Goal: Task Accomplishment & Management: Complete application form

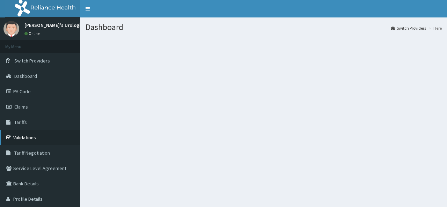
click at [32, 138] on link "Validations" at bounding box center [40, 137] width 80 height 15
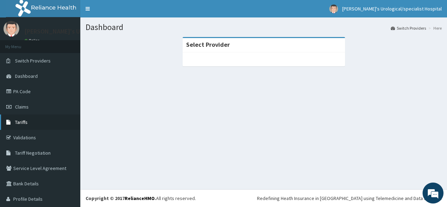
click at [35, 123] on link "Tariffs" at bounding box center [40, 122] width 80 height 15
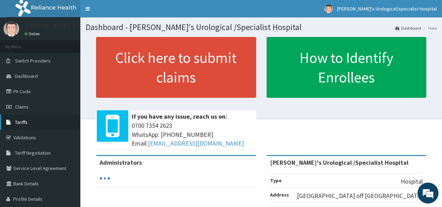
click at [52, 121] on link "Tariffs" at bounding box center [40, 122] width 80 height 15
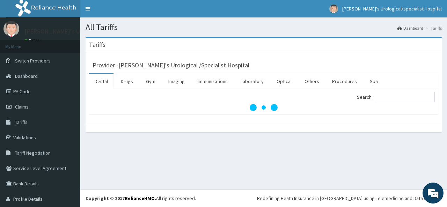
click at [52, 121] on link "Tariffs" at bounding box center [40, 122] width 80 height 15
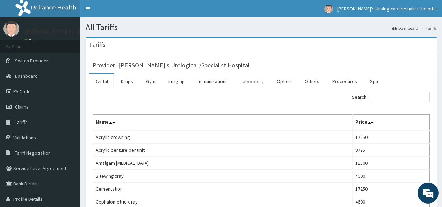
click at [256, 83] on link "Laboratory" at bounding box center [252, 81] width 34 height 15
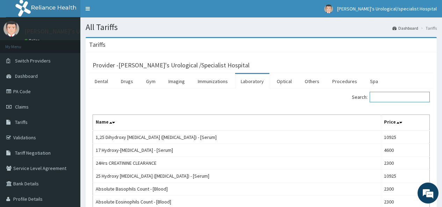
click at [382, 97] on input "Search:" at bounding box center [400, 97] width 60 height 10
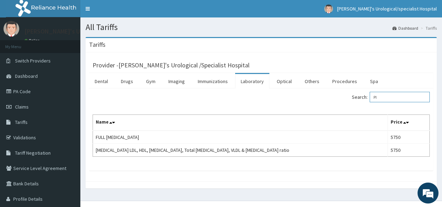
type input "P"
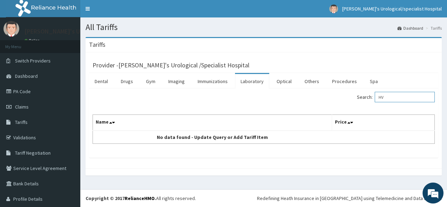
type input "H"
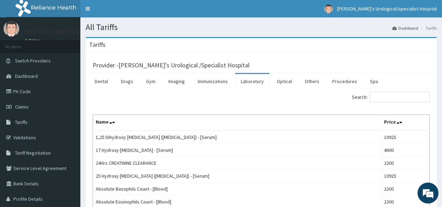
click at [262, 83] on link "Laboratory" at bounding box center [252, 81] width 34 height 15
click at [377, 96] on input "Search:" at bounding box center [400, 97] width 60 height 10
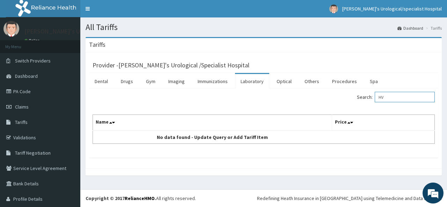
type input "H"
type input "U"
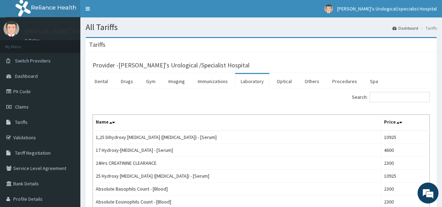
click at [308, 57] on div "Provider - Mina's Urological /Specialist Hospital" at bounding box center [261, 64] width 344 height 17
click at [376, 60] on div "Provider - Mina's Urological /Specialist Hospital" at bounding box center [261, 64] width 337 height 10
click at [259, 81] on link "Laboratory" at bounding box center [252, 81] width 34 height 15
click at [376, 95] on input "Search:" at bounding box center [400, 97] width 60 height 10
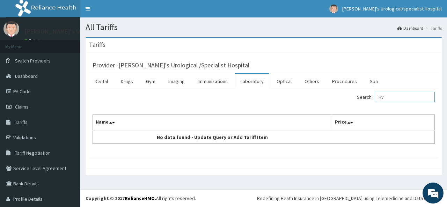
type input "H"
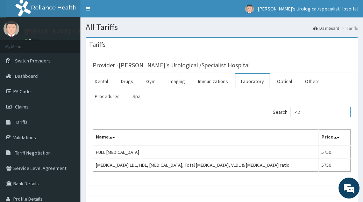
type input "PID"
click at [253, 80] on link "Laboratory" at bounding box center [252, 81] width 34 height 15
click at [296, 112] on input "Search:" at bounding box center [320, 112] width 60 height 10
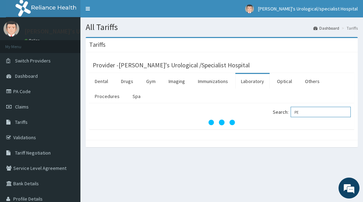
type input "P"
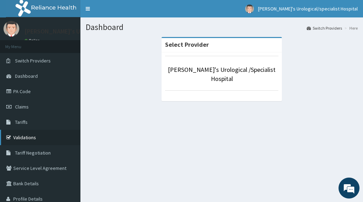
click at [34, 132] on link "Validations" at bounding box center [40, 137] width 80 height 15
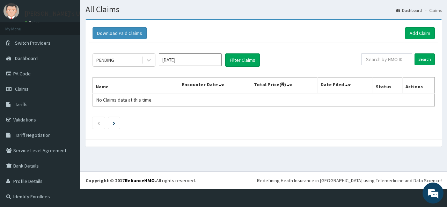
scroll to position [19, 0]
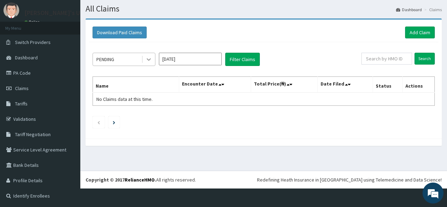
click at [146, 60] on icon at bounding box center [148, 59] width 7 height 7
click at [300, 33] on div "Download Paid Claims Add Claim" at bounding box center [264, 33] width 343 height 12
click at [369, 59] on input "text" at bounding box center [387, 59] width 51 height 12
type input "WBS/10162/A"
click at [424, 60] on input "Search" at bounding box center [425, 59] width 20 height 12
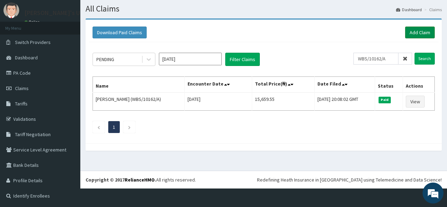
click at [423, 29] on link "Add Claim" at bounding box center [420, 33] width 30 height 12
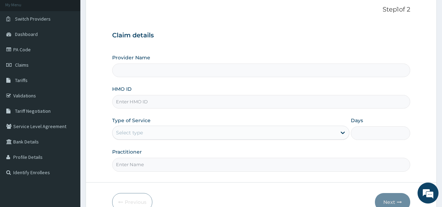
scroll to position [80, 0]
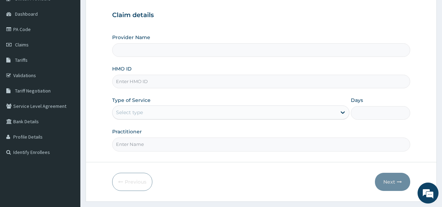
type input "[PERSON_NAME]'s Urological /Specialist Hospital"
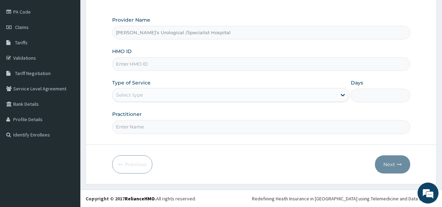
scroll to position [0, 0]
click at [125, 63] on input "HMO ID" at bounding box center [261, 64] width 298 height 14
type input "WBS/10162/A"
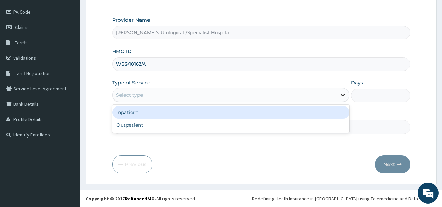
click at [343, 94] on icon at bounding box center [342, 95] width 7 height 7
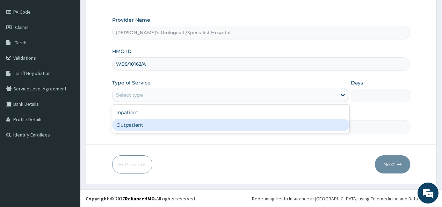
click at [304, 123] on div "Outpatient" at bounding box center [230, 125] width 237 height 13
type input "1"
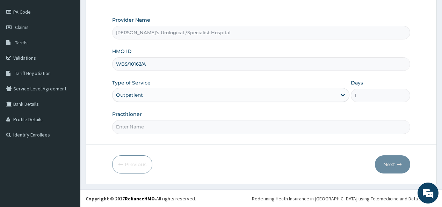
click at [120, 126] on input "Practitioner" at bounding box center [261, 127] width 298 height 14
type input "DR"
click at [390, 164] on button "Next" at bounding box center [392, 165] width 35 height 18
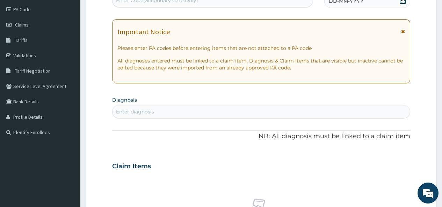
scroll to position [79, 0]
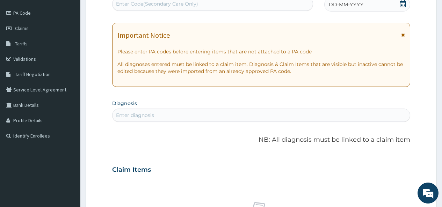
click at [120, 112] on div "Enter diagnosis" at bounding box center [135, 115] width 38 height 7
type input "MALARIA"
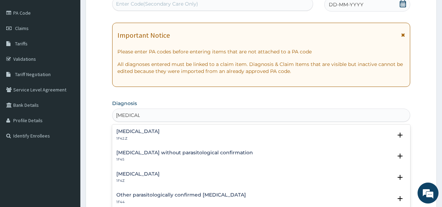
click at [145, 174] on h4 "Malaria, unspecified" at bounding box center [137, 174] width 43 height 5
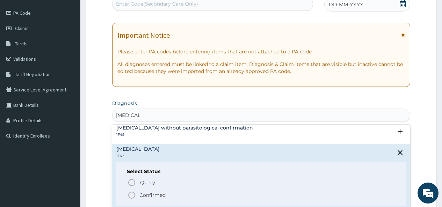
scroll to position [41, 0]
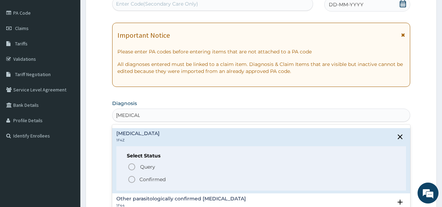
click at [131, 180] on icon "status option filled" at bounding box center [132, 179] width 8 height 8
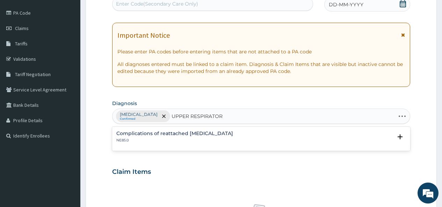
type input "UPPER RESPIRATORY"
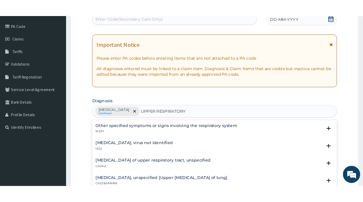
scroll to position [0, 0]
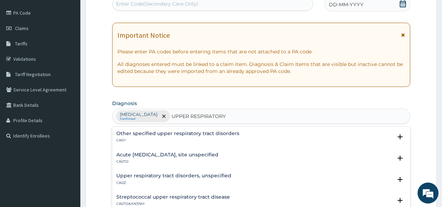
click at [174, 156] on h4 "Acute upper respiratory infection, site unspecified" at bounding box center [167, 154] width 102 height 5
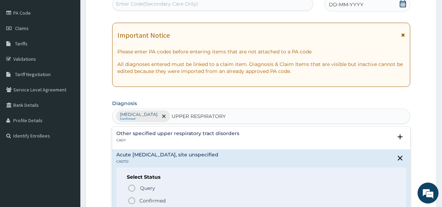
click at [147, 200] on p "Confirmed" at bounding box center [152, 200] width 26 height 7
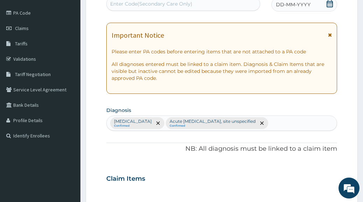
click at [294, 118] on div "Malaria, unspecified Confirmed Acute upper respiratory infection, site unspecif…" at bounding box center [222, 123] width 230 height 15
type input "HTN"
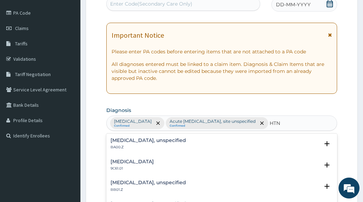
click at [200, 142] on div "Essential hypertension, unspecified BA00.Z" at bounding box center [221, 144] width 222 height 12
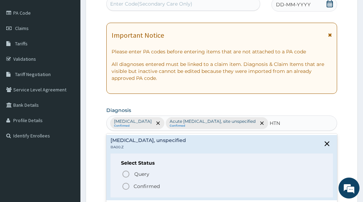
click at [128, 186] on icon "status option filled" at bounding box center [126, 186] width 8 height 8
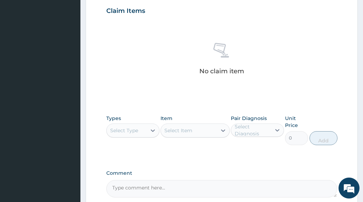
scroll to position [261, 0]
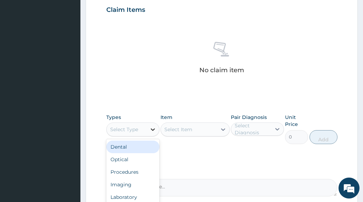
click at [151, 131] on icon at bounding box center [152, 129] width 7 height 7
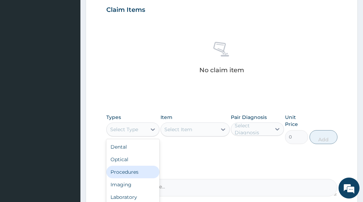
click at [129, 172] on div "Procedures" at bounding box center [132, 172] width 53 height 13
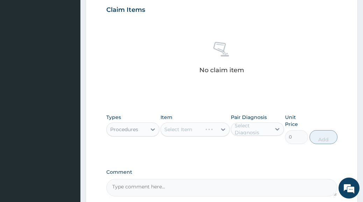
click at [225, 130] on div "Select Item" at bounding box center [194, 130] width 69 height 14
click at [221, 129] on icon at bounding box center [223, 130] width 4 height 2
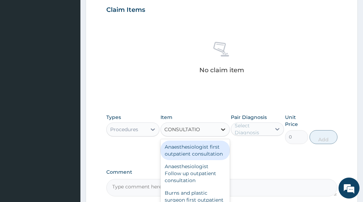
type input "CONSULTATION"
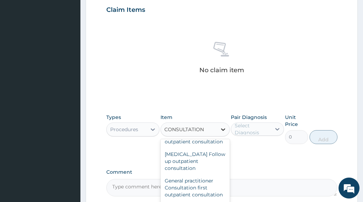
scroll to position [402, 0]
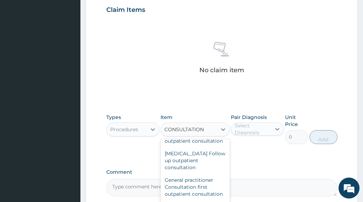
click at [183, 101] on div "Family Physician first outpatient consultation" at bounding box center [194, 92] width 69 height 20
type input "13800"
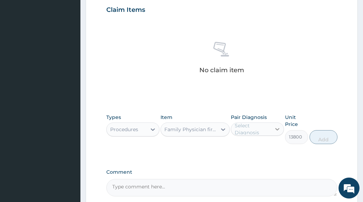
click at [276, 131] on icon at bounding box center [277, 129] width 7 height 7
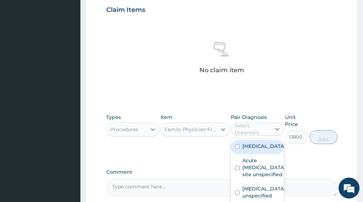
click at [239, 149] on input "checkbox" at bounding box center [237, 147] width 5 height 5
checkbox input "true"
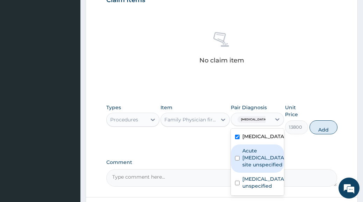
scroll to position [275, 0]
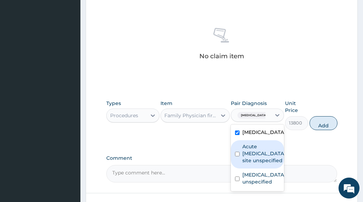
click at [238, 157] on input "checkbox" at bounding box center [237, 154] width 5 height 5
checkbox input "true"
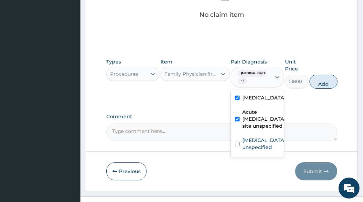
scroll to position [317, 0]
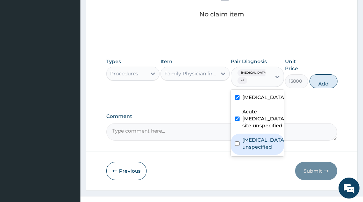
click at [238, 146] on input "checkbox" at bounding box center [237, 144] width 5 height 5
checkbox input "true"
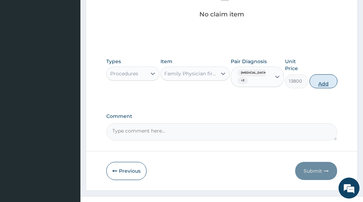
click at [319, 84] on button "Add" at bounding box center [323, 81] width 28 height 14
type input "0"
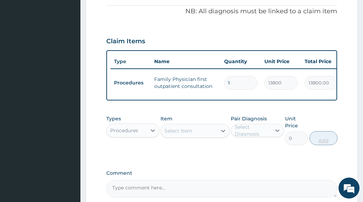
scroll to position [229, 0]
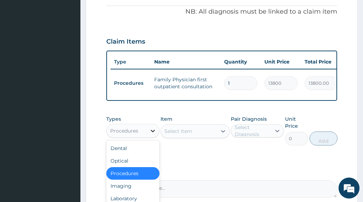
click at [152, 135] on icon at bounding box center [152, 131] width 7 height 7
click at [142, 179] on div "Procedures" at bounding box center [132, 173] width 53 height 13
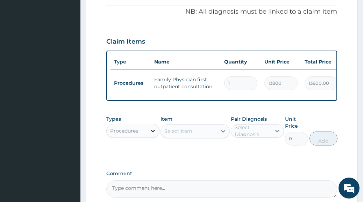
click at [152, 132] on icon at bounding box center [153, 131] width 4 height 2
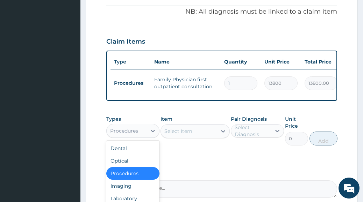
click at [141, 180] on div "Procedures" at bounding box center [132, 173] width 53 height 13
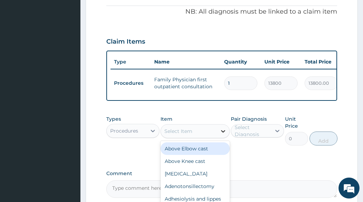
click at [223, 135] on icon at bounding box center [222, 131] width 7 height 7
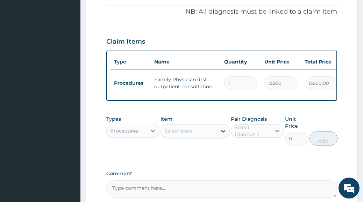
click at [223, 135] on icon at bounding box center [222, 131] width 7 height 7
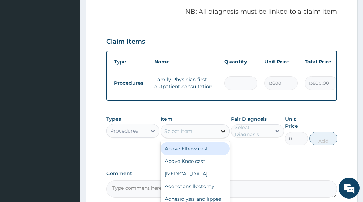
click at [223, 135] on icon at bounding box center [222, 131] width 7 height 7
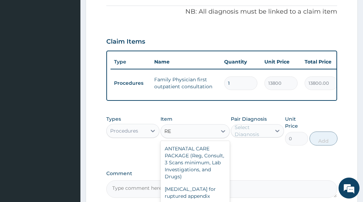
type input "R"
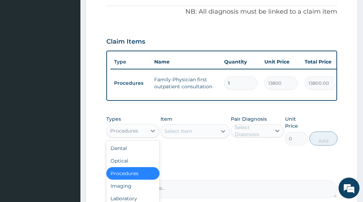
click at [139, 135] on div "Procedures" at bounding box center [127, 130] width 40 height 11
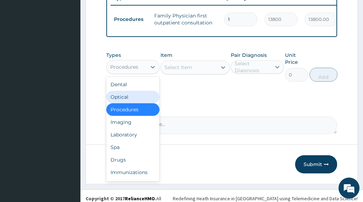
scroll to position [294, 0]
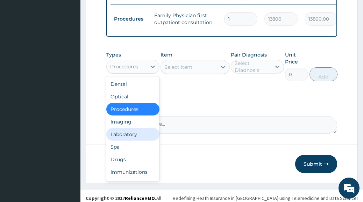
click at [122, 141] on div "Laboratory" at bounding box center [132, 134] width 53 height 13
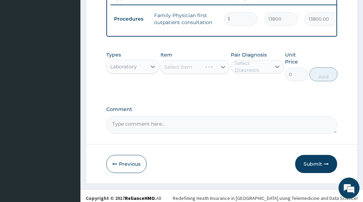
click at [223, 74] on div "Select Item" at bounding box center [194, 67] width 69 height 14
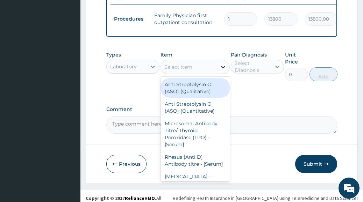
click at [224, 69] on icon at bounding box center [223, 67] width 4 height 2
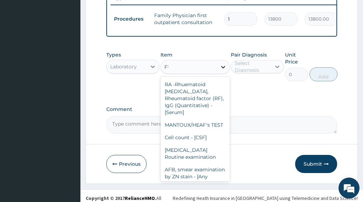
type input "F"
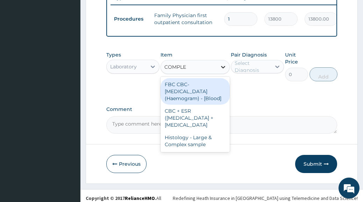
type input "COMPLET"
click at [199, 95] on div "FBC CBC-[MEDICAL_DATA] (Haemogram) - [Blood]" at bounding box center [194, 91] width 69 height 27
type input "4600"
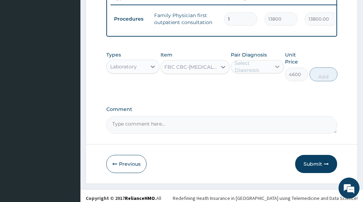
click at [277, 70] on icon at bounding box center [277, 66] width 7 height 7
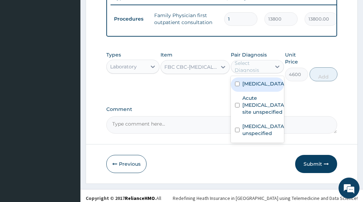
click at [238, 86] on input "checkbox" at bounding box center [237, 84] width 5 height 5
checkbox input "true"
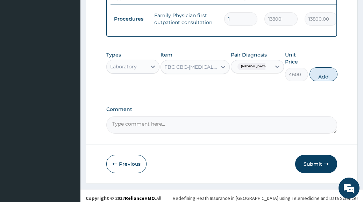
click at [317, 81] on button "Add" at bounding box center [323, 74] width 28 height 14
type input "0"
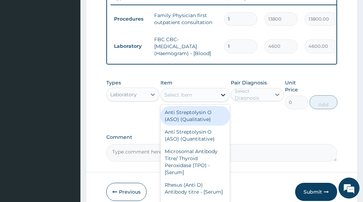
click at [221, 95] on div at bounding box center [223, 95] width 13 height 13
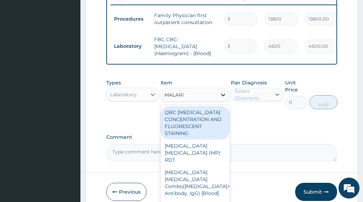
type input "MALARIA"
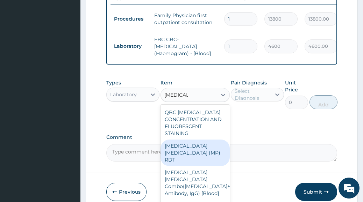
click at [206, 154] on div "[MEDICAL_DATA] [MEDICAL_DATA] (MP) RDT" at bounding box center [194, 153] width 69 height 27
type input "1725"
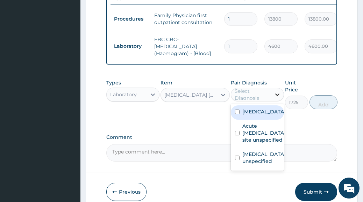
click at [277, 98] on icon at bounding box center [277, 94] width 7 height 7
click at [237, 114] on input "checkbox" at bounding box center [237, 112] width 5 height 5
checkbox input "true"
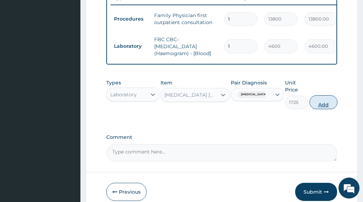
click at [317, 109] on button "Add" at bounding box center [323, 102] width 28 height 14
type input "0"
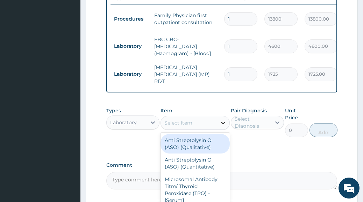
click at [225, 124] on icon at bounding box center [222, 123] width 7 height 7
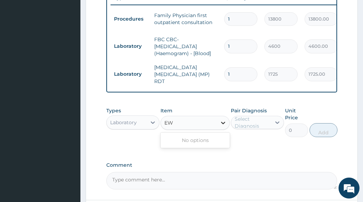
type input "E"
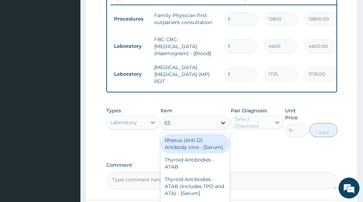
type input "ESR"
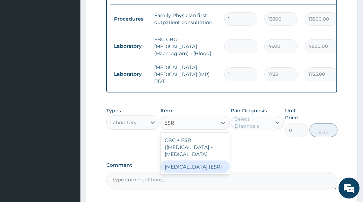
click at [193, 173] on div "[MEDICAL_DATA] (ESR)" at bounding box center [194, 167] width 69 height 13
type input "2875"
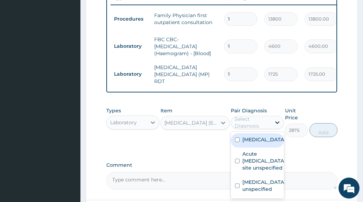
click at [277, 121] on icon at bounding box center [277, 122] width 7 height 7
click at [237, 142] on input "checkbox" at bounding box center [237, 140] width 5 height 5
checkbox input "true"
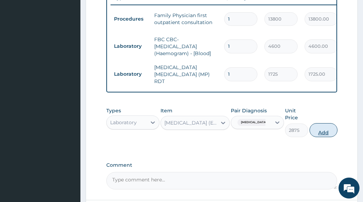
click at [327, 136] on button "Add" at bounding box center [323, 130] width 28 height 14
type input "0"
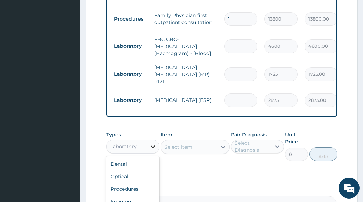
click at [151, 150] on icon at bounding box center [152, 146] width 7 height 7
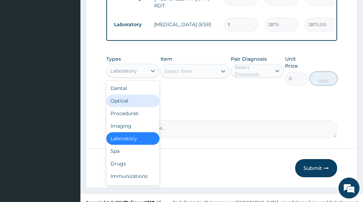
scroll to position [377, 0]
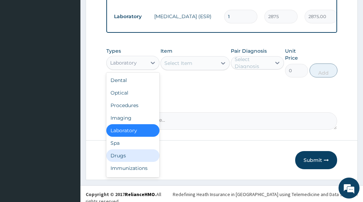
click at [129, 162] on div "Drugs" at bounding box center [132, 156] width 53 height 13
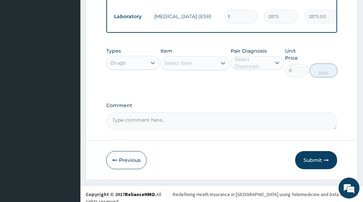
click at [223, 67] on div "Select Item" at bounding box center [194, 63] width 69 height 14
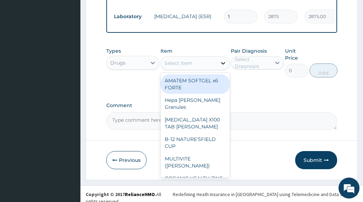
click at [222, 67] on icon at bounding box center [222, 63] width 7 height 7
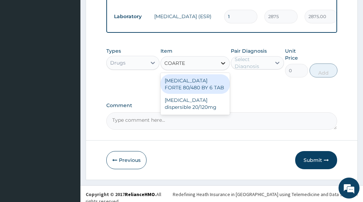
type input "COARTEM"
click at [212, 87] on div "[MEDICAL_DATA] FORTE 80/480 BY 6 TAB" at bounding box center [194, 84] width 69 height 20
type input "480.7"
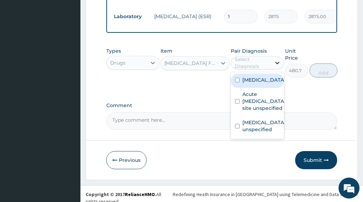
click at [277, 66] on icon at bounding box center [277, 62] width 7 height 7
click at [235, 82] on input "checkbox" at bounding box center [237, 80] width 5 height 5
checkbox input "true"
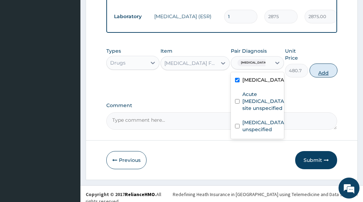
click at [318, 78] on button "Add" at bounding box center [323, 71] width 28 height 14
type input "0"
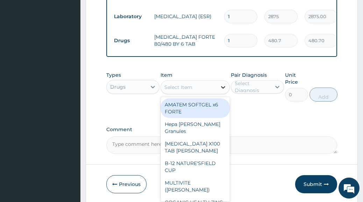
click at [221, 91] on icon at bounding box center [222, 87] width 7 height 7
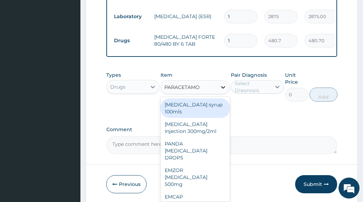
type input "PARACETAMOL"
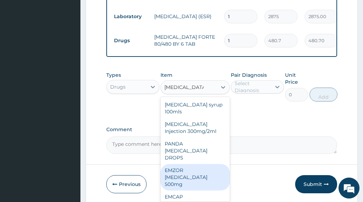
click at [174, 180] on div "EMZOR [MEDICAL_DATA] 500mg" at bounding box center [194, 177] width 69 height 27
type input "25.3"
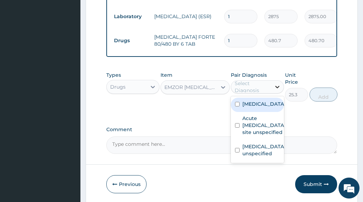
click at [277, 91] on icon at bounding box center [277, 87] width 7 height 7
click at [237, 107] on input "checkbox" at bounding box center [237, 104] width 5 height 5
checkbox input "true"
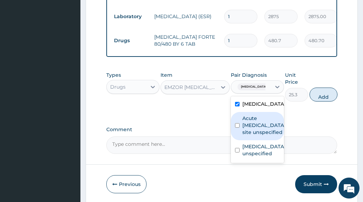
click at [238, 128] on input "checkbox" at bounding box center [237, 125] width 5 height 5
checkbox input "true"
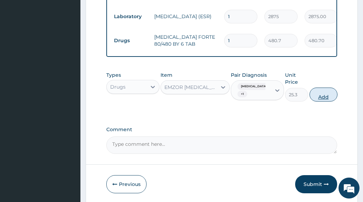
click at [323, 101] on button "Add" at bounding box center [323, 95] width 28 height 14
type input "0"
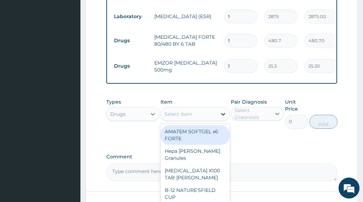
click at [221, 118] on icon at bounding box center [222, 114] width 7 height 7
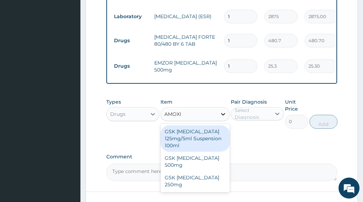
type input "AMOXIL"
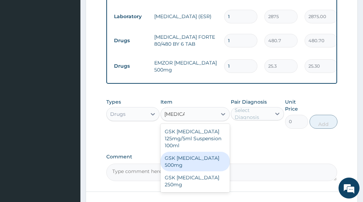
click at [176, 156] on div "GSK [MEDICAL_DATA] 500mg" at bounding box center [194, 162] width 69 height 20
type input "63.25"
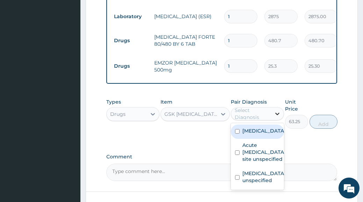
click at [280, 117] on icon at bounding box center [277, 113] width 7 height 7
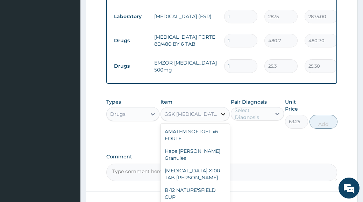
click at [222, 116] on icon at bounding box center [223, 115] width 4 height 2
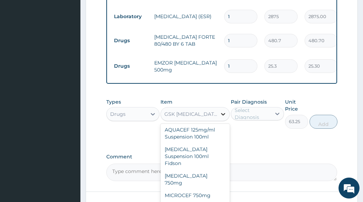
scroll to position [10266, 0]
click at [216, 118] on div "GSK [MEDICAL_DATA] 500mg" at bounding box center [189, 114] width 56 height 11
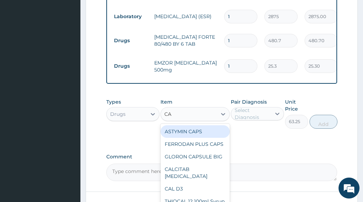
type input "C"
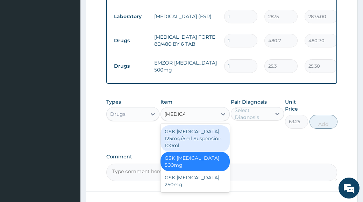
type input "AMOXI"
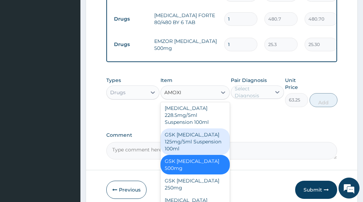
scroll to position [41, 0]
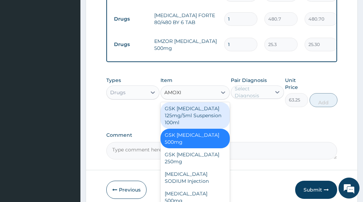
click at [211, 141] on div "GSK [MEDICAL_DATA] 500mg" at bounding box center [194, 139] width 69 height 20
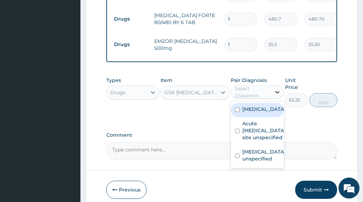
click at [276, 96] on icon at bounding box center [277, 92] width 7 height 7
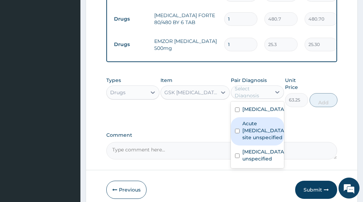
click at [238, 134] on input "checkbox" at bounding box center [237, 131] width 5 height 5
checkbox input "true"
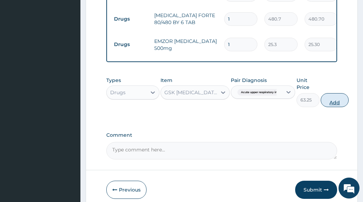
click at [338, 102] on button "Add" at bounding box center [334, 100] width 28 height 14
type input "0"
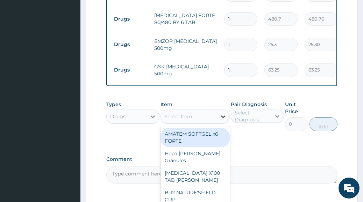
click at [223, 120] on icon at bounding box center [222, 116] width 7 height 7
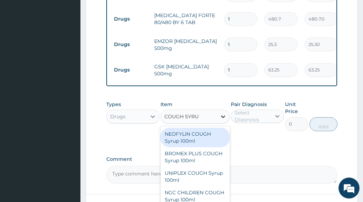
type input "COUGH SYRUP"
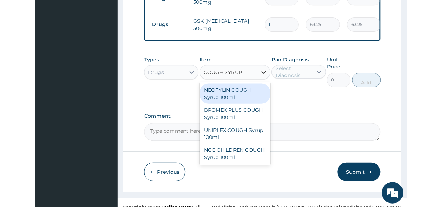
scroll to position [445, 0]
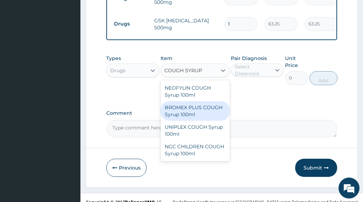
click at [202, 114] on div "BROMEX PLUS COUGH Syrup 100ml" at bounding box center [194, 111] width 69 height 20
type input "1897.5"
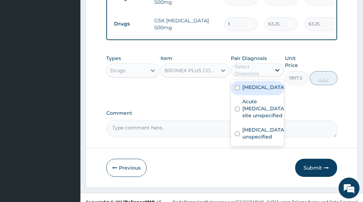
click at [276, 74] on icon at bounding box center [277, 70] width 7 height 7
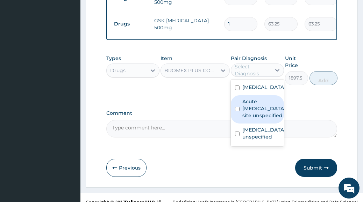
click at [237, 111] on input "checkbox" at bounding box center [237, 109] width 5 height 5
checkbox input "true"
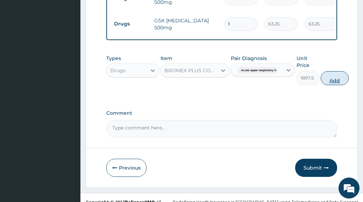
click at [332, 85] on button "Add" at bounding box center [334, 78] width 28 height 14
type input "0"
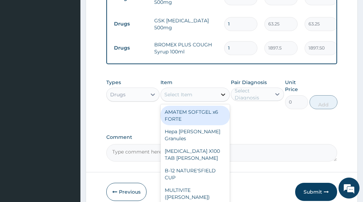
click at [223, 96] on icon at bounding box center [223, 95] width 4 height 2
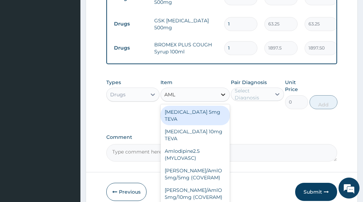
type input "AMLO"
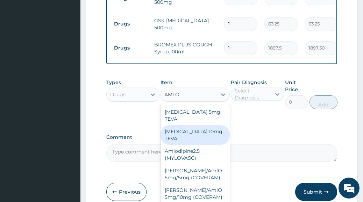
click at [197, 133] on div "[MEDICAL_DATA] 10mg TEVA" at bounding box center [194, 135] width 69 height 20
type input "107.525"
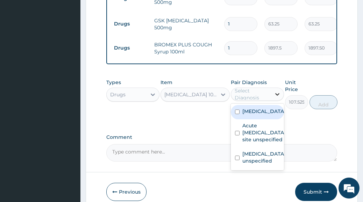
click at [278, 98] on icon at bounding box center [277, 94] width 7 height 7
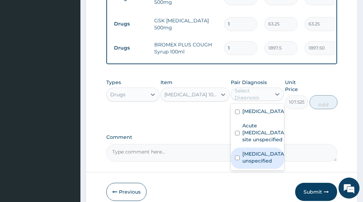
click at [242, 169] on div "Essential hypertension, unspecified" at bounding box center [257, 158] width 53 height 21
checkbox input "true"
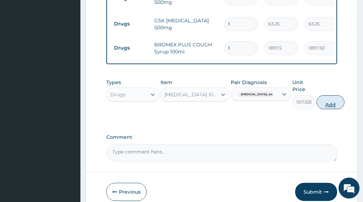
click at [338, 108] on button "Add" at bounding box center [330, 102] width 28 height 14
type input "0"
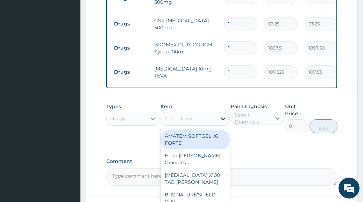
click at [224, 121] on icon at bounding box center [223, 119] width 4 height 2
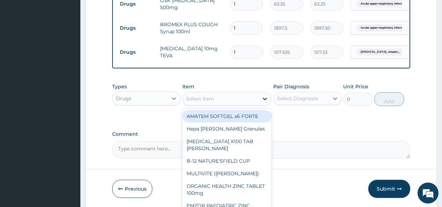
click at [269, 102] on div at bounding box center [265, 99] width 13 height 13
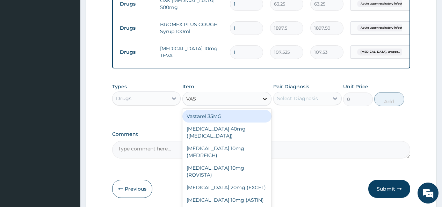
type input "VASO"
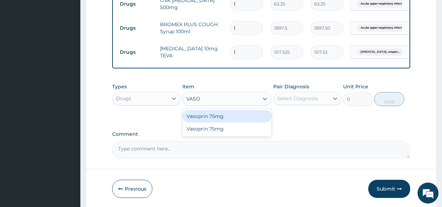
click at [248, 118] on div "Vasoprin 75mg" at bounding box center [226, 116] width 89 height 13
type input "25.3"
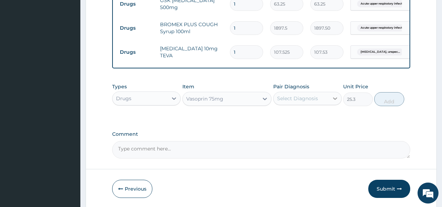
click at [335, 102] on icon at bounding box center [335, 98] width 7 height 7
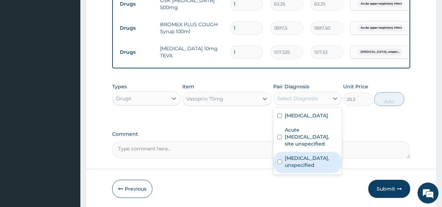
click at [315, 166] on label "Essential hypertension, unspecified" at bounding box center [311, 162] width 53 height 14
checkbox input "true"
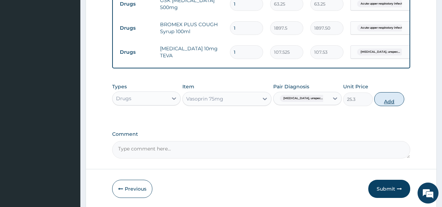
click at [391, 103] on button "Add" at bounding box center [389, 99] width 30 height 14
type input "0"
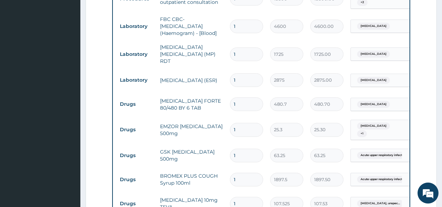
scroll to position [301, 0]
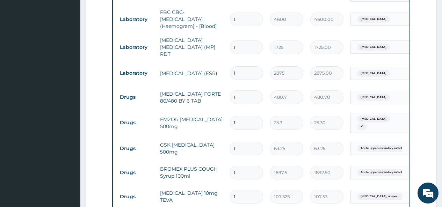
click at [237, 98] on input "1" at bounding box center [246, 98] width 33 height 14
type input "0.00"
type input "6"
type input "2884.20"
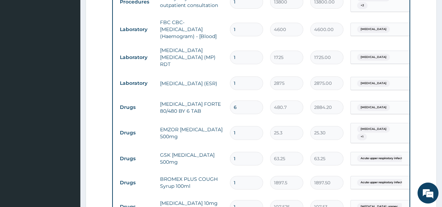
scroll to position [293, 0]
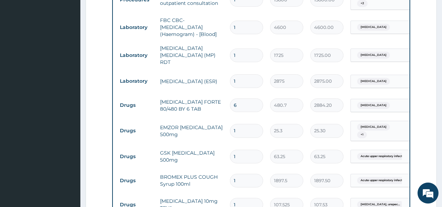
type input "6"
click at [239, 130] on input "1" at bounding box center [246, 131] width 33 height 14
type input "0.00"
type input "1"
type input "25.30"
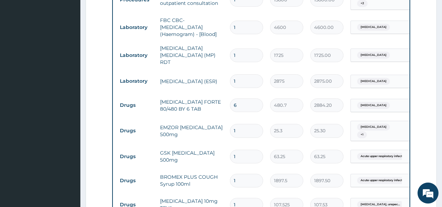
type input "18"
type input "455.40"
type input "18"
click at [239, 157] on input "1" at bounding box center [246, 157] width 33 height 14
type input "0.00"
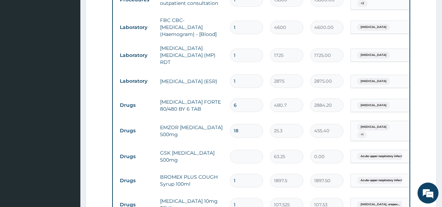
type input "2"
type input "126.50"
type input "21"
type input "1328.25"
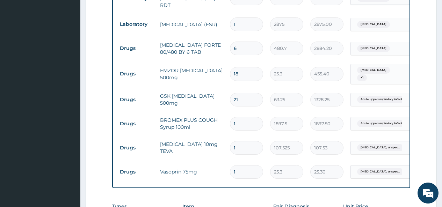
scroll to position [352, 0]
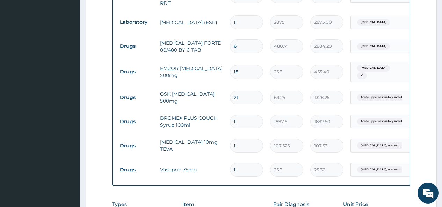
type input "21"
click at [242, 121] on input "1" at bounding box center [246, 122] width 33 height 14
type input "0.00"
type input "7"
type input "13282.50"
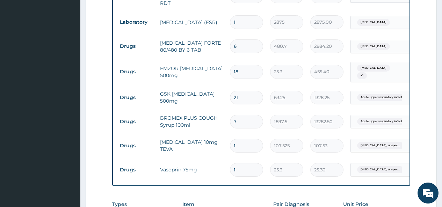
type input "0.00"
type input "1"
type input "1897.50"
click at [238, 146] on input "1" at bounding box center [246, 146] width 33 height 14
type input "0.00"
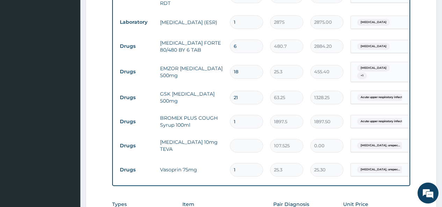
type input "1"
type input "107.53"
type input "14"
type input "1505.35"
type input "14"
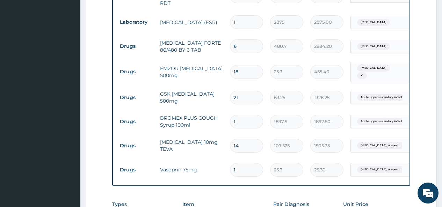
click at [236, 168] on input "1" at bounding box center [246, 170] width 33 height 14
type input "0.00"
type input "1"
type input "25.30"
type input "14"
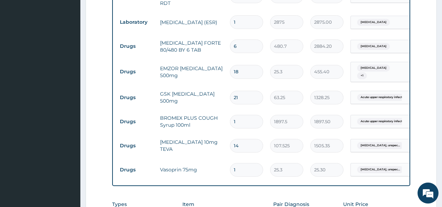
type input "354.20"
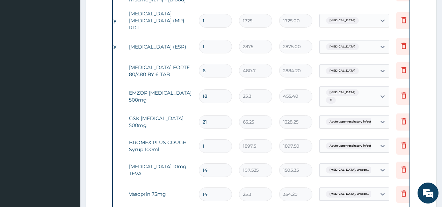
scroll to position [329, 0]
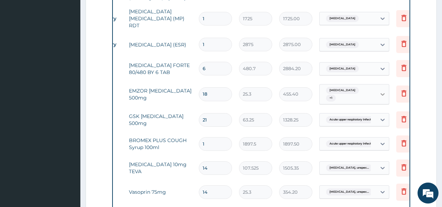
type input "14"
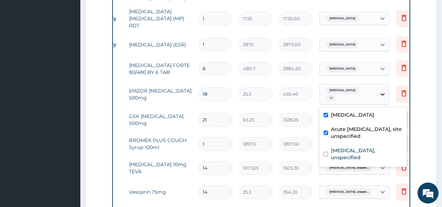
click at [383, 94] on icon at bounding box center [382, 94] width 7 height 7
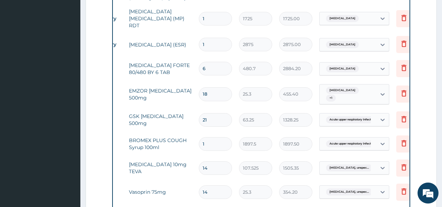
click at [426, 93] on form "Step 2 of 2 PA Code / Prescription Code Enter Code(Secondary Care Only) Encount…" at bounding box center [261, 28] width 351 height 641
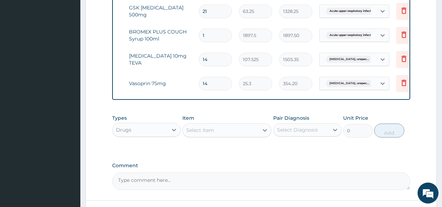
scroll to position [499, 0]
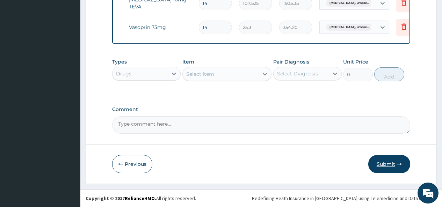
click at [392, 167] on button "Submit" at bounding box center [389, 164] width 42 height 18
click at [381, 167] on button "Submit" at bounding box center [389, 164] width 42 height 18
click at [387, 164] on button "Submit" at bounding box center [389, 164] width 42 height 18
click at [393, 164] on button "Submit" at bounding box center [389, 164] width 42 height 18
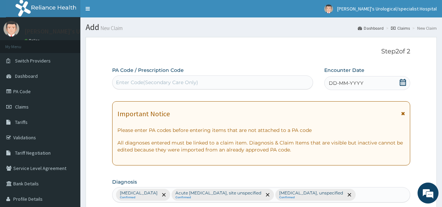
scroll to position [0, 0]
click at [406, 82] on div "DD-MM-YYYY" at bounding box center [367, 83] width 86 height 14
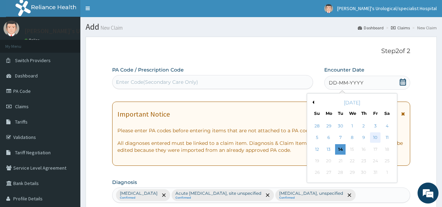
click at [375, 136] on div "10" at bounding box center [375, 138] width 10 height 10
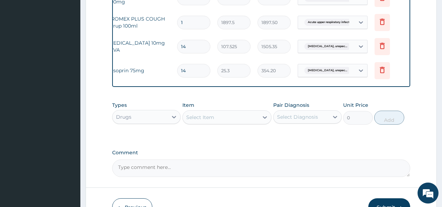
scroll to position [499, 0]
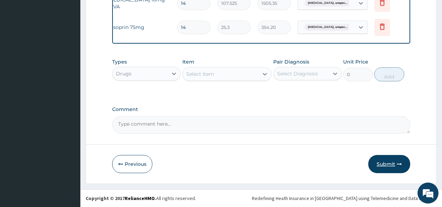
click at [394, 165] on button "Submit" at bounding box center [389, 164] width 42 height 18
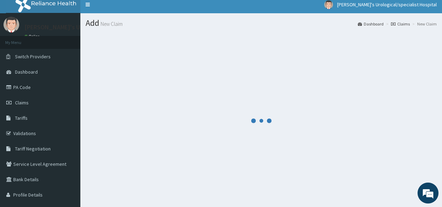
scroll to position [0, 0]
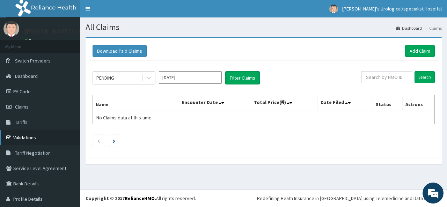
click at [22, 136] on link "Validations" at bounding box center [40, 137] width 80 height 15
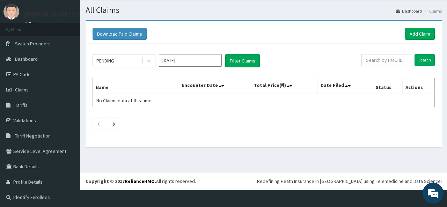
scroll to position [19, 0]
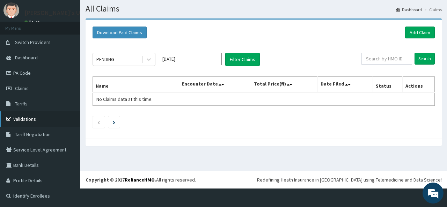
click at [35, 117] on link "Validations" at bounding box center [40, 118] width 80 height 15
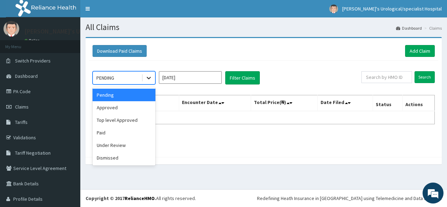
click at [148, 80] on icon at bounding box center [148, 77] width 7 height 7
click at [140, 105] on div "Approved" at bounding box center [124, 107] width 63 height 13
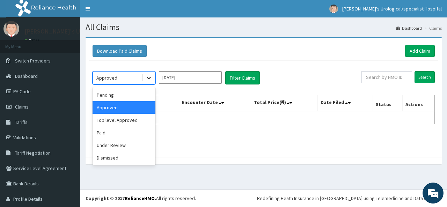
click at [148, 77] on icon at bounding box center [148, 77] width 7 height 7
click at [146, 91] on div "Pending" at bounding box center [124, 95] width 63 height 13
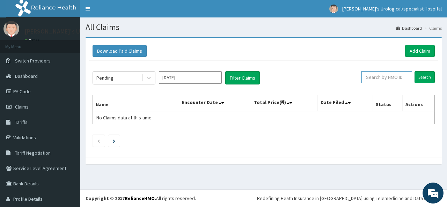
click at [375, 79] on input "text" at bounding box center [387, 77] width 51 height 12
type input "WBS/10162/A"
click at [419, 78] on input "Search" at bounding box center [425, 77] width 20 height 12
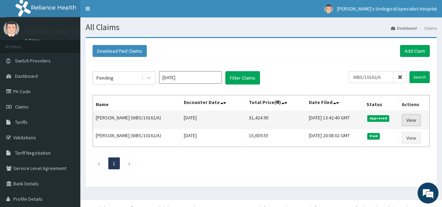
click at [409, 117] on link "View" at bounding box center [411, 120] width 19 height 12
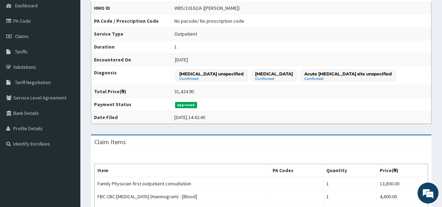
scroll to position [252, 0]
